Goal: Find contact information: Find contact information

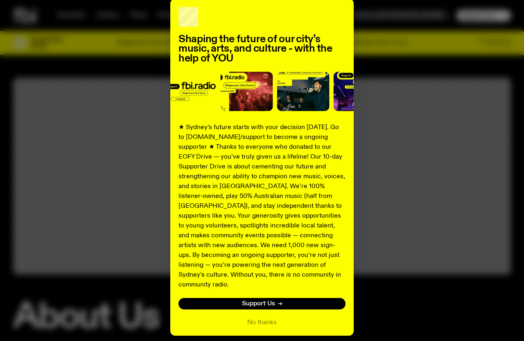
scroll to position [64, 0]
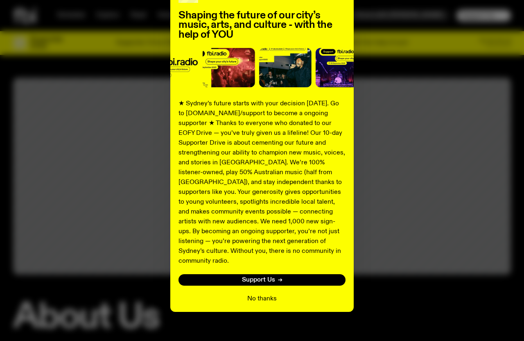
click at [258, 294] on button "No thanks" at bounding box center [261, 299] width 29 height 10
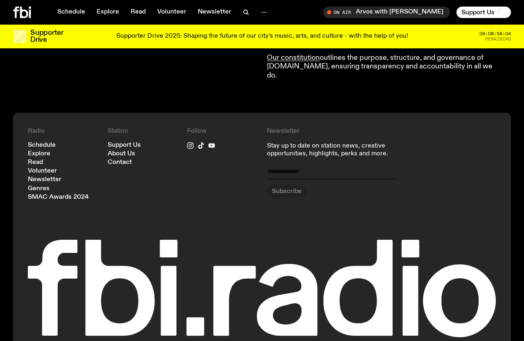
scroll to position [915, 0]
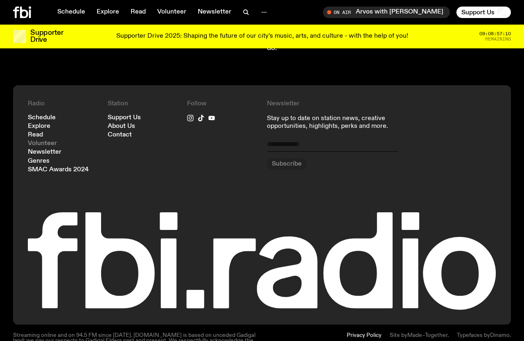
click at [37, 140] on link "Volunteer" at bounding box center [42, 143] width 29 height 6
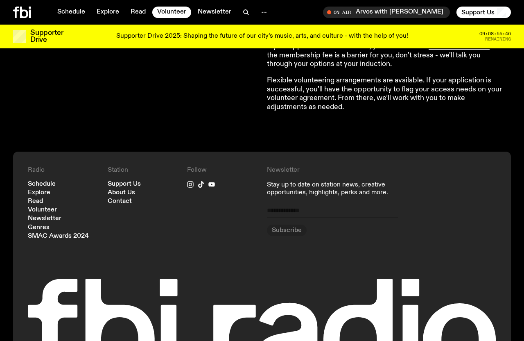
scroll to position [753, 0]
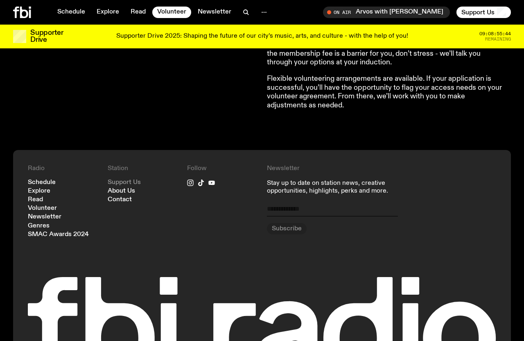
click at [131, 181] on link "Support Us" at bounding box center [124, 182] width 33 height 6
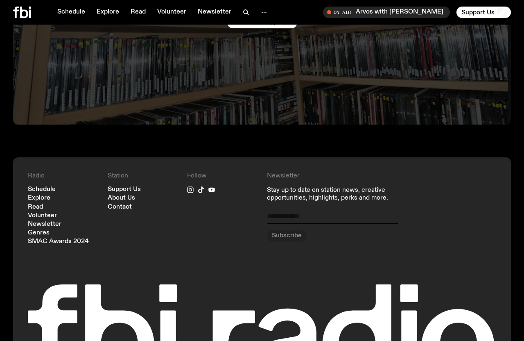
scroll to position [2294, 0]
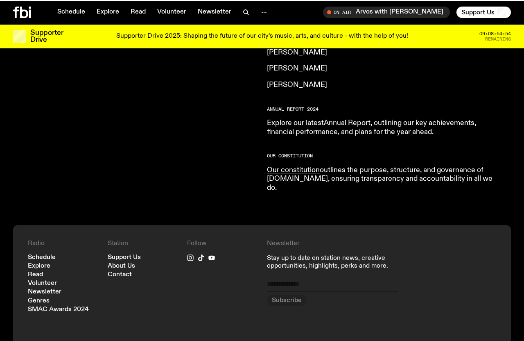
scroll to position [915, 0]
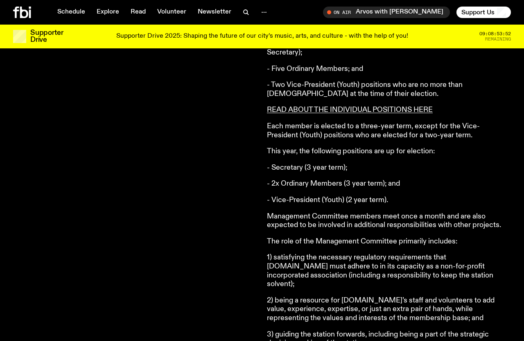
scroll to position [346, 0]
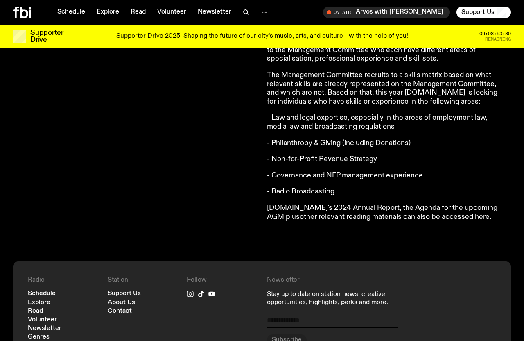
scroll to position [754, 0]
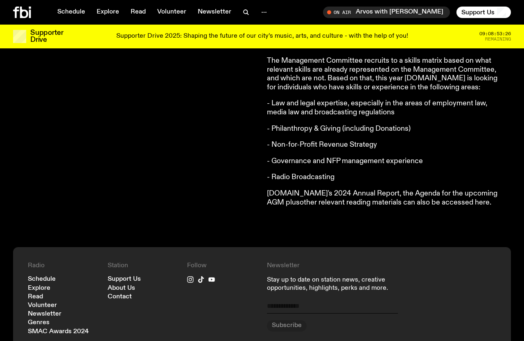
click at [365, 201] on link "other relevant reading materials can also be accessed here" at bounding box center [395, 202] width 190 height 7
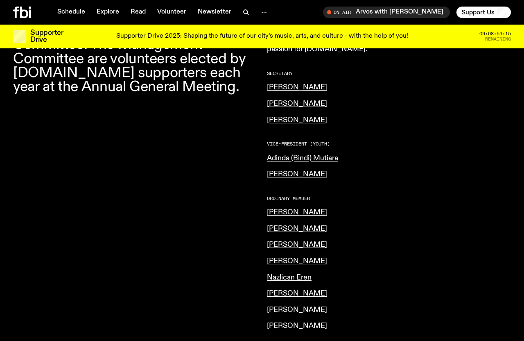
scroll to position [452, 0]
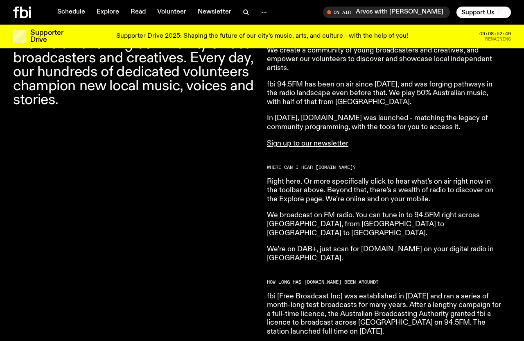
scroll to position [325, 0]
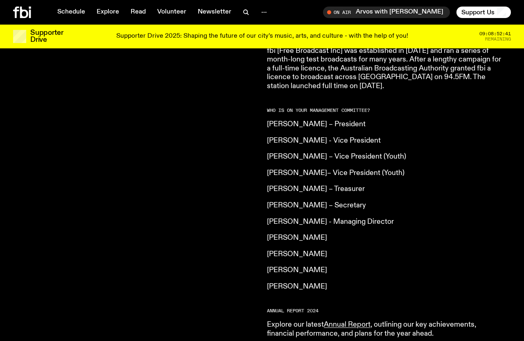
click at [297, 201] on p "[PERSON_NAME] – Secretary" at bounding box center [385, 205] width 236 height 9
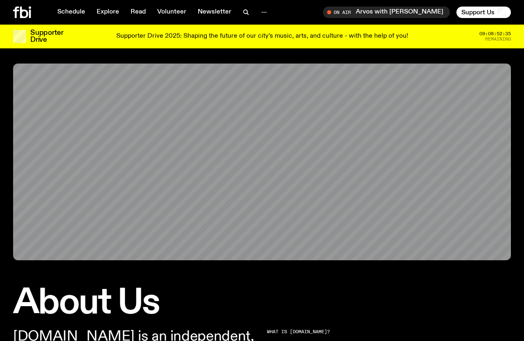
scroll to position [0, 0]
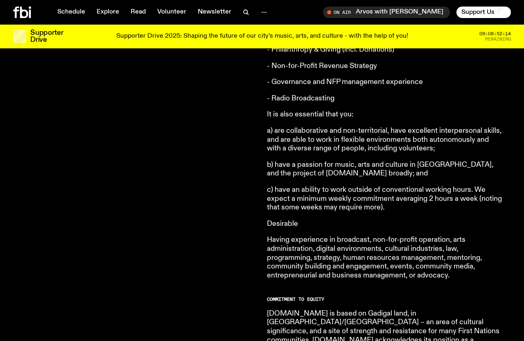
scroll to position [1663, 0]
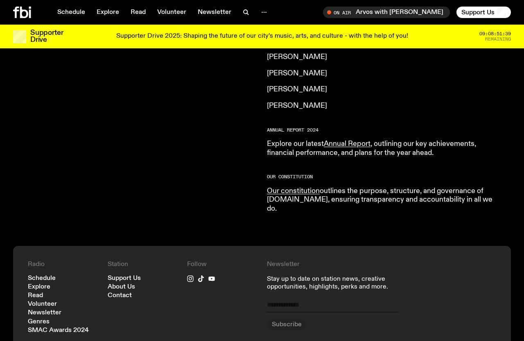
scroll to position [754, 0]
click at [124, 293] on link "Contact" at bounding box center [120, 296] width 24 height 6
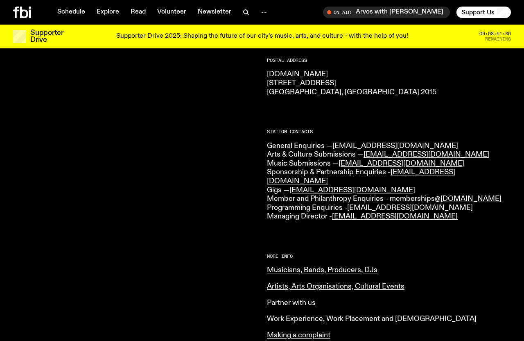
scroll to position [142, 0]
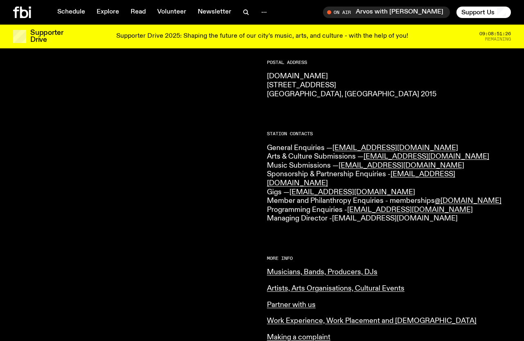
drag, startPoint x: 472, startPoint y: 213, endPoint x: 335, endPoint y: 213, distance: 136.4
click at [335, 213] on p "General Enquiries — info@fbiradio.com Arts & Culture Submissions — culture@fbir…" at bounding box center [389, 183] width 244 height 79
copy link "managingdirector@fbiradio.com"
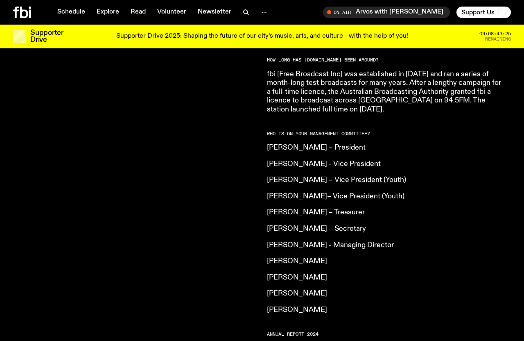
scroll to position [551, 0]
